Goal: Find specific page/section: Find specific page/section

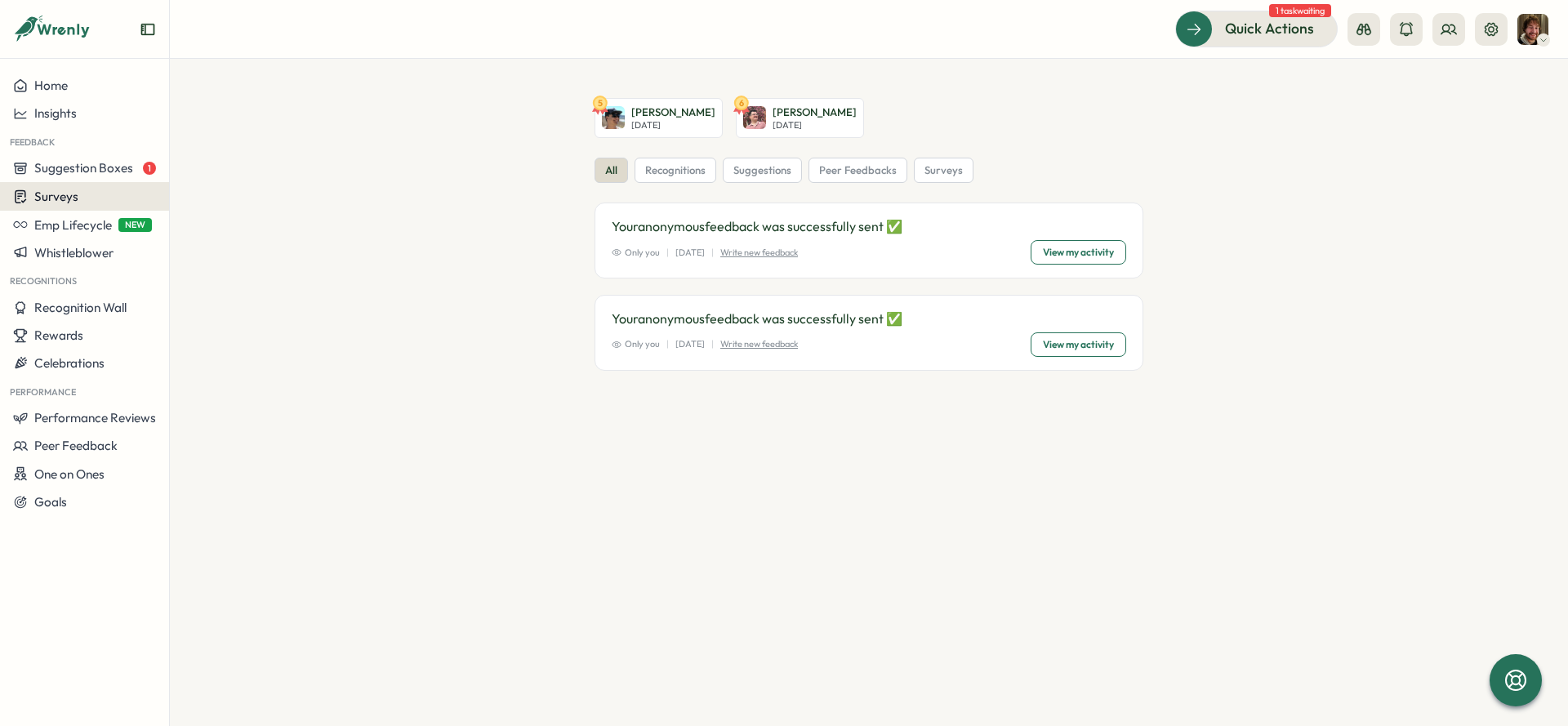
click at [86, 193] on div "Surveys" at bounding box center [84, 196] width 143 height 16
click at [209, 165] on div "Insights" at bounding box center [234, 166] width 121 height 18
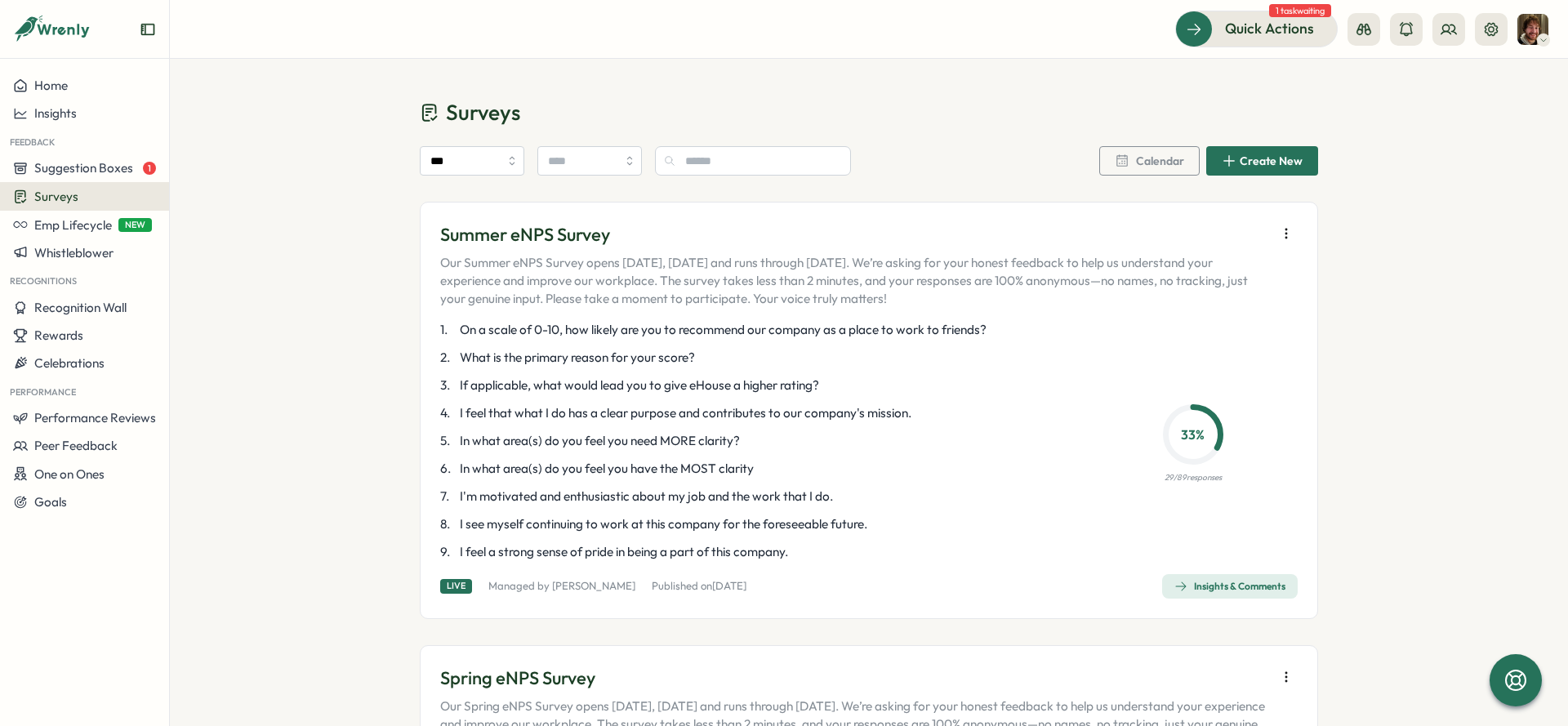
click at [1228, 584] on div "Insights & Comments" at bounding box center [1229, 586] width 111 height 13
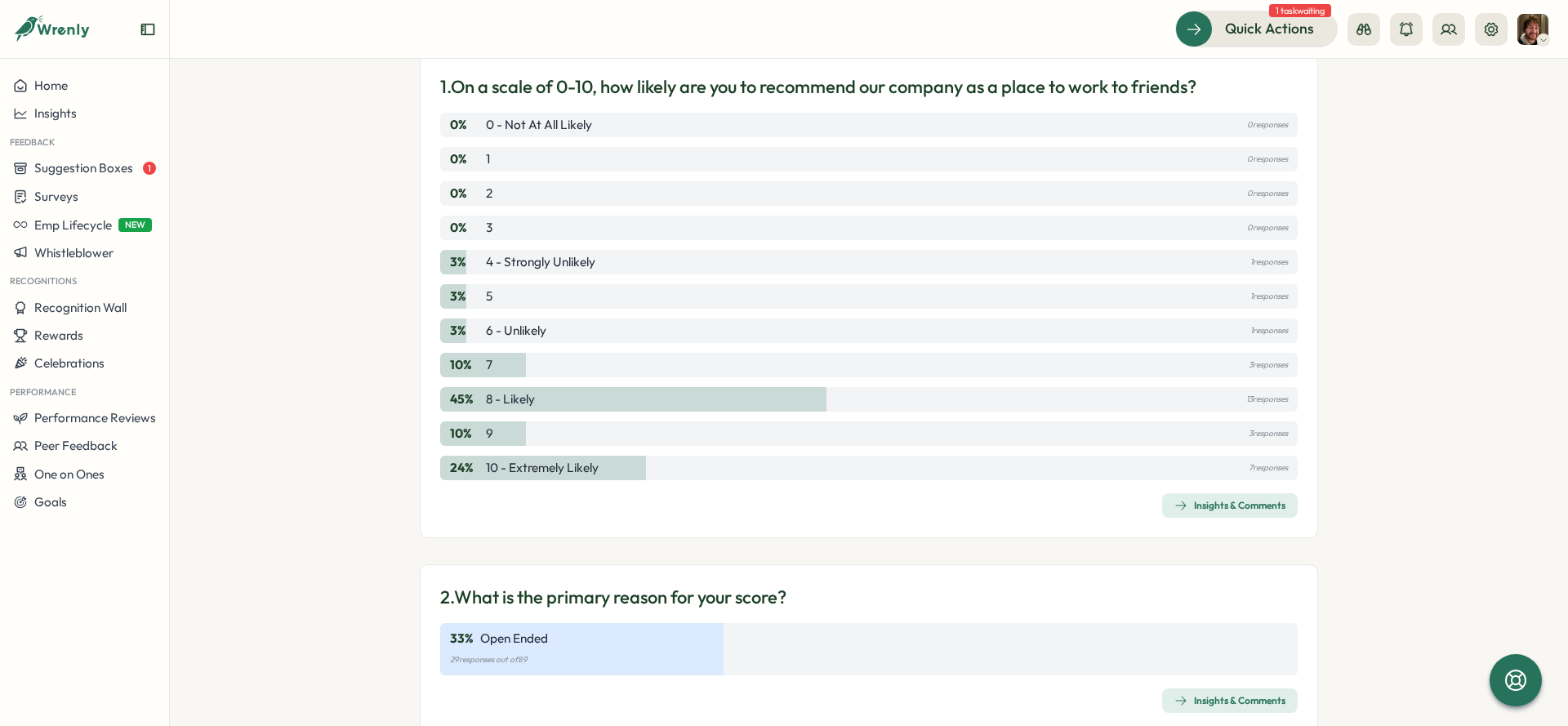
scroll to position [446, 0]
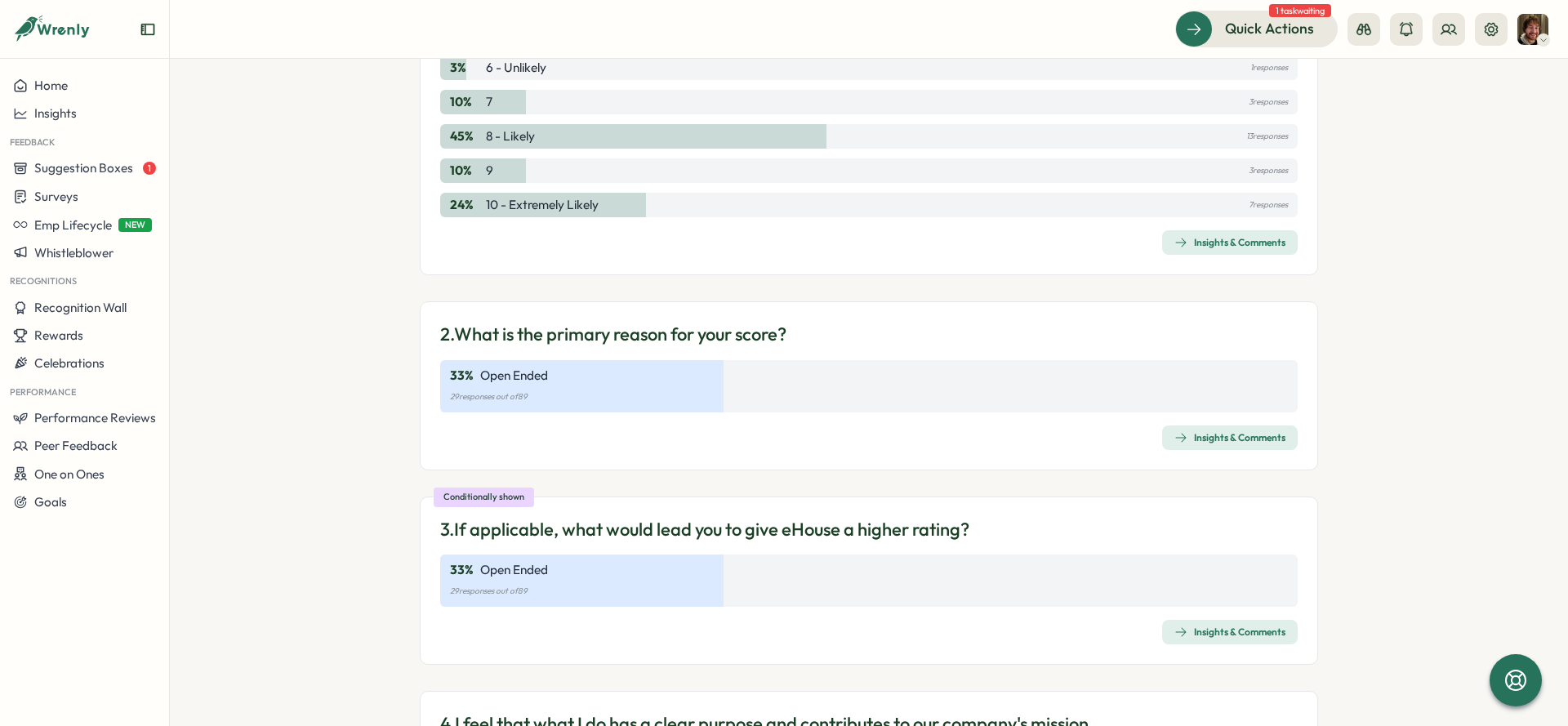
click at [1217, 435] on div "Insights & Comments" at bounding box center [1229, 438] width 111 height 13
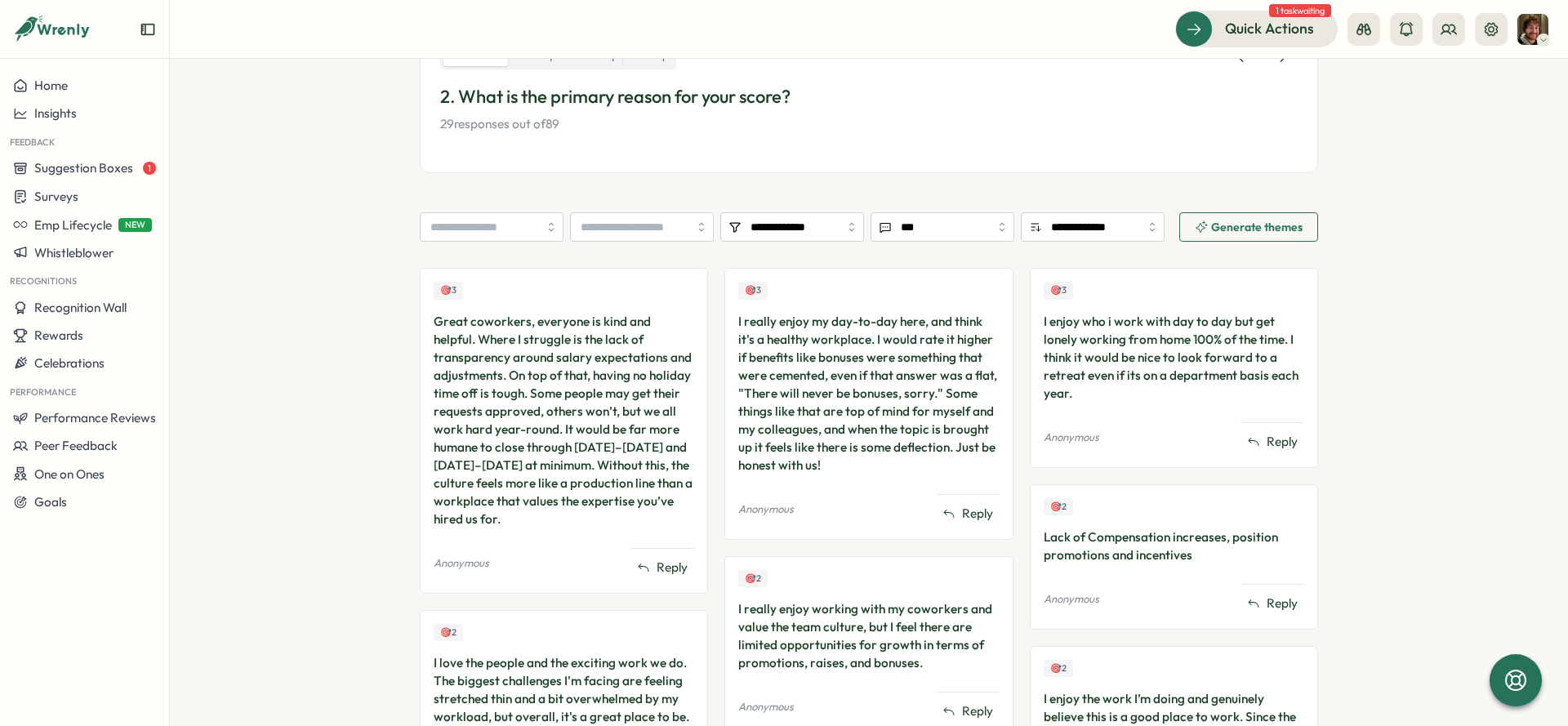
scroll to position [345, 0]
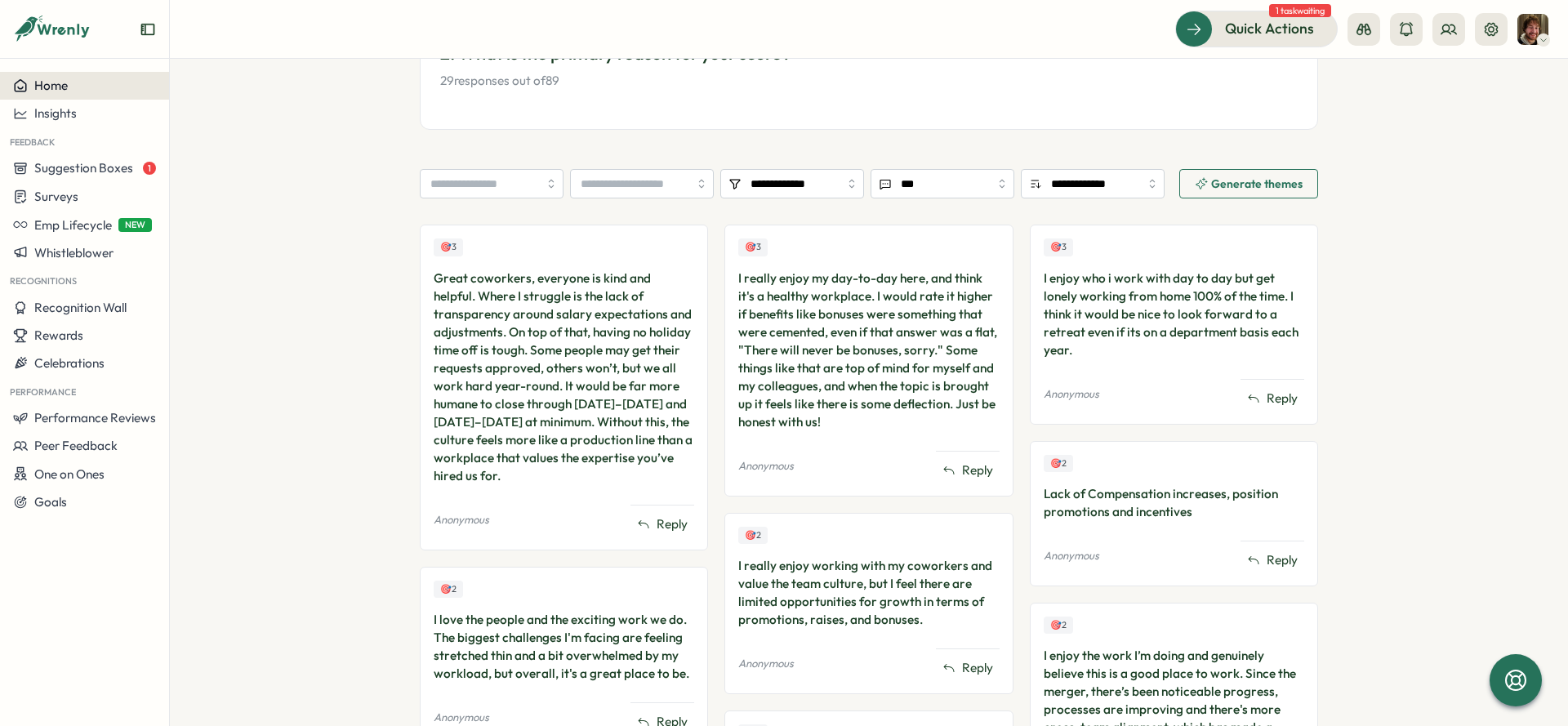
click at [44, 81] on span "Home" at bounding box center [51, 85] width 33 height 16
